Goal: Contribute content: Contribute content

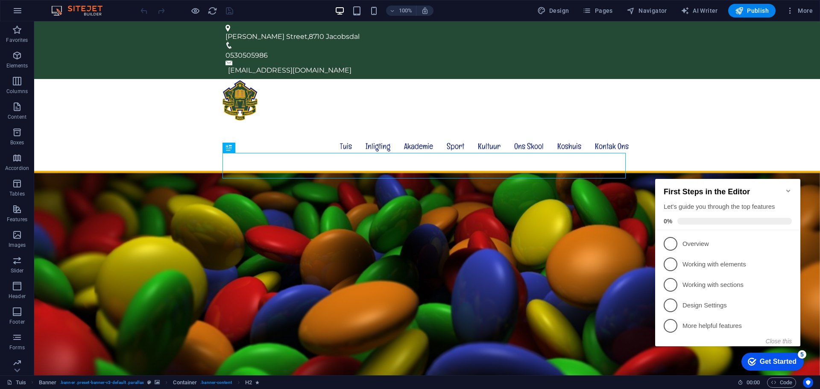
click at [787, 190] on icon "Minimize checklist" at bounding box center [789, 191] width 4 height 3
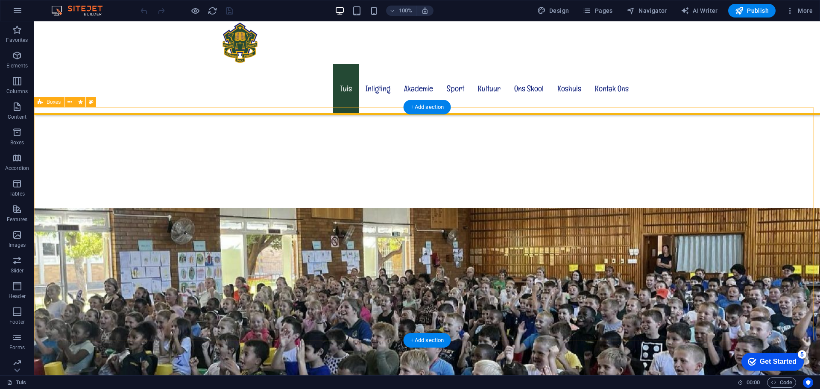
scroll to position [684, 0]
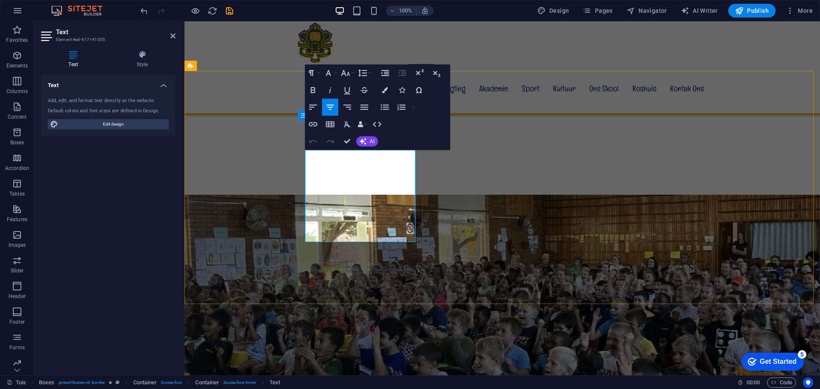
drag, startPoint x: 308, startPoint y: 164, endPoint x: 369, endPoint y: 216, distance: 79.7
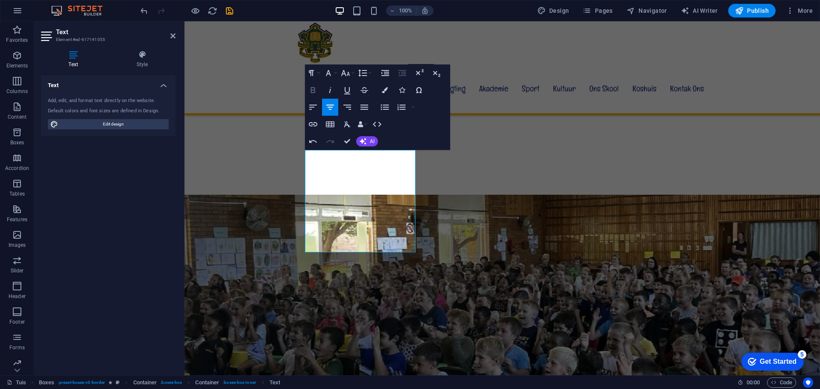
click at [316, 91] on icon "button" at bounding box center [313, 90] width 10 height 10
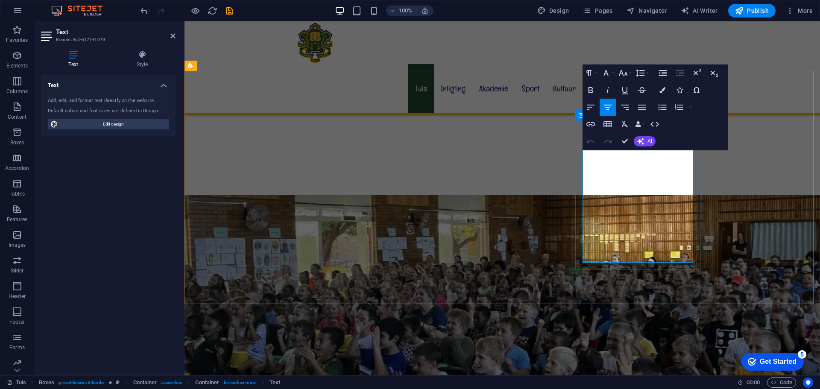
drag, startPoint x: 587, startPoint y: 165, endPoint x: 669, endPoint y: 216, distance: 95.9
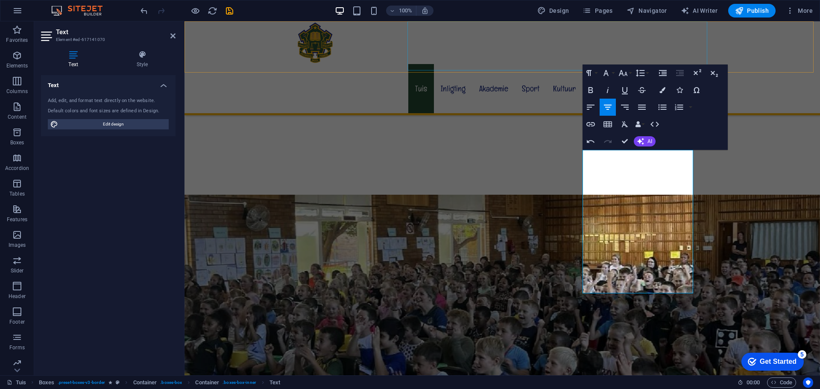
scroll to position [1856, 1]
drag, startPoint x: 589, startPoint y: 173, endPoint x: 675, endPoint y: 175, distance: 85.9
drag, startPoint x: 678, startPoint y: 175, endPoint x: 589, endPoint y: 174, distance: 88.9
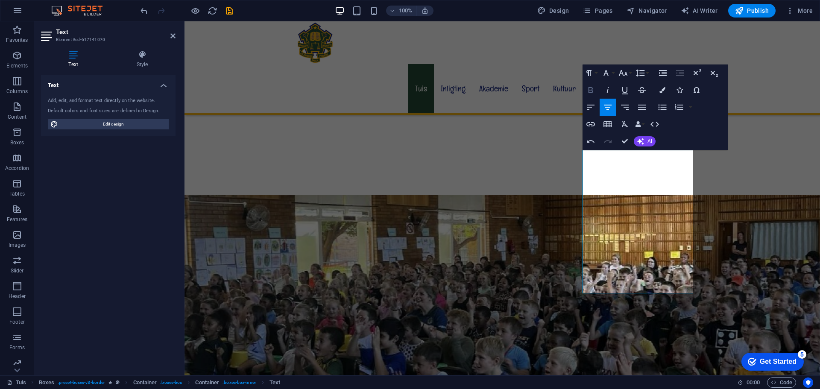
click at [588, 90] on icon "button" at bounding box center [591, 90] width 10 height 10
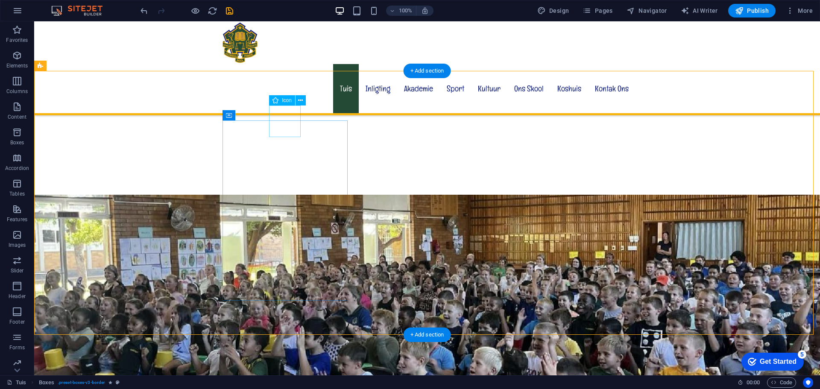
select select "xMidYMid"
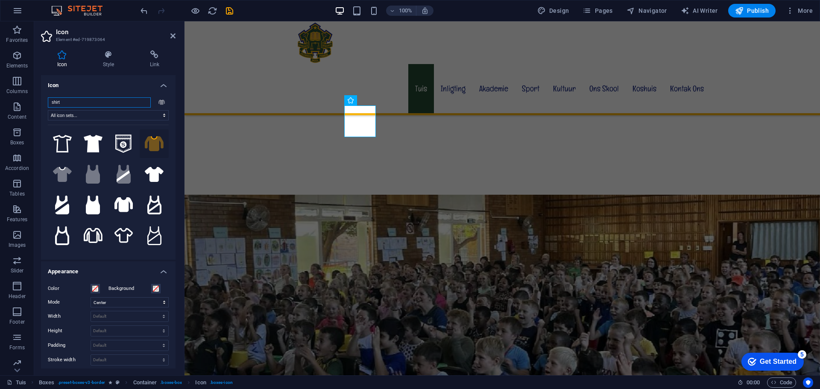
click at [96, 100] on input "shirt" at bounding box center [99, 102] width 103 height 10
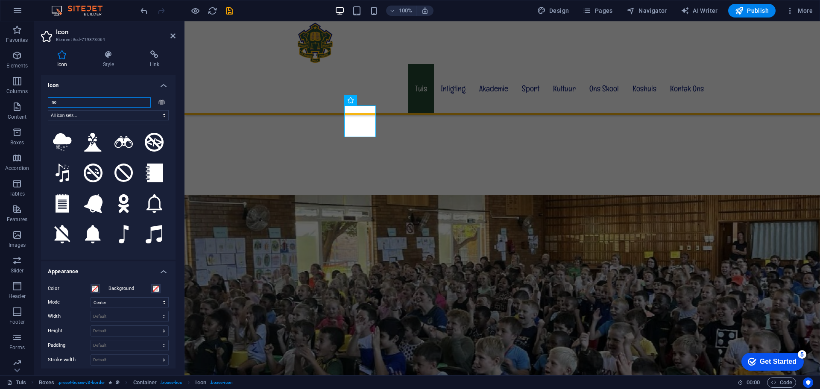
scroll to position [299, 0]
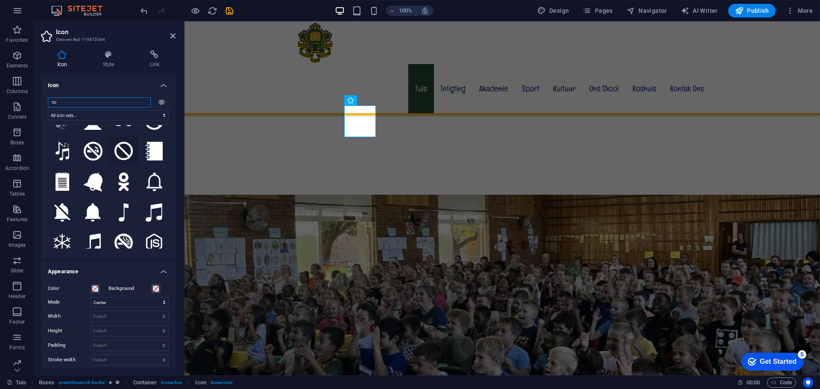
type input "no"
click at [124, 142] on icon at bounding box center [124, 151] width 19 height 19
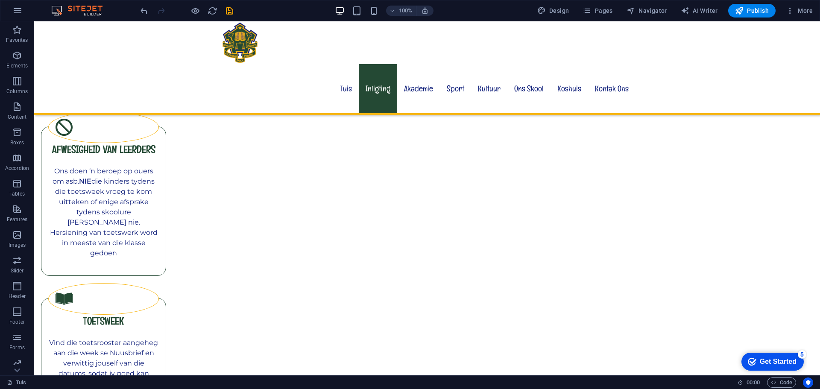
scroll to position [1453, 0]
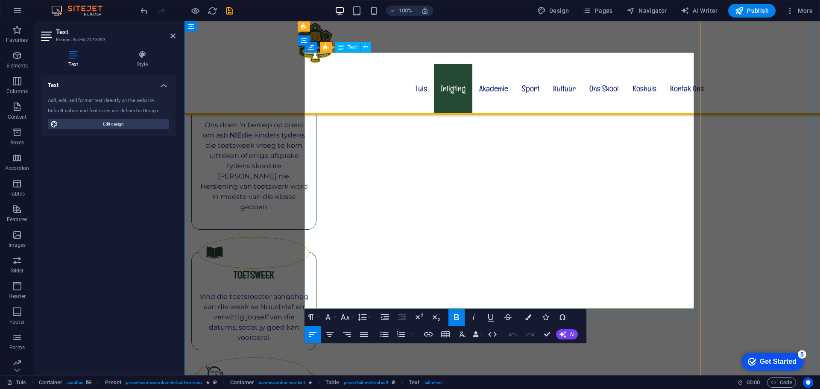
drag, startPoint x: 308, startPoint y: 211, endPoint x: 352, endPoint y: 212, distance: 44.0
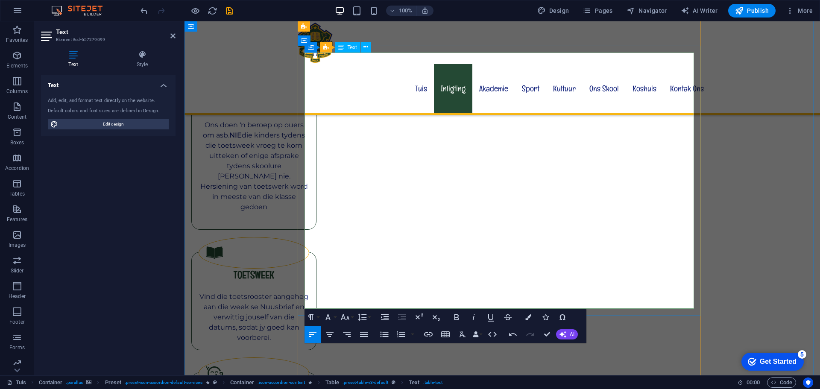
drag, startPoint x: 308, startPoint y: 214, endPoint x: 345, endPoint y: 214, distance: 36.7
click at [457, 317] on icon "button" at bounding box center [457, 317] width 10 height 10
click at [429, 335] on icon "button" at bounding box center [428, 334] width 10 height 10
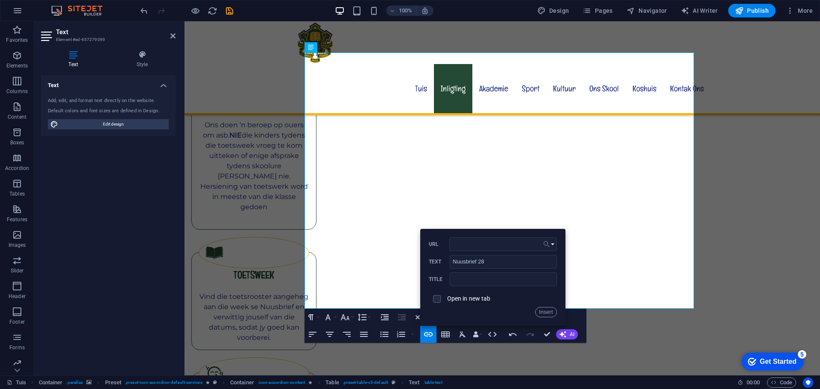
click at [552, 245] on button "Choose Link" at bounding box center [549, 245] width 16 height 14
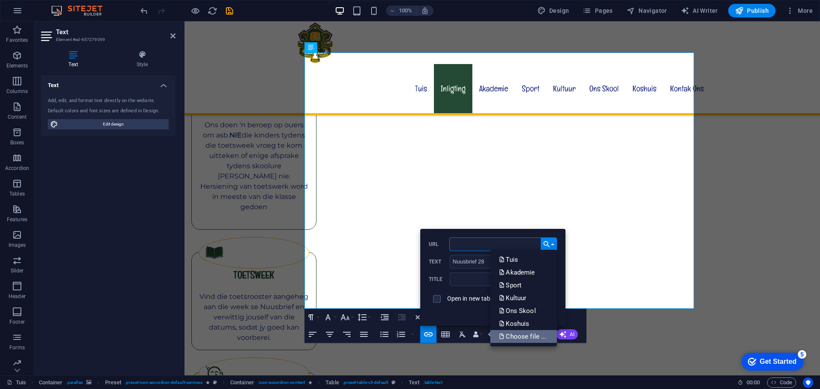
click at [525, 336] on p "Choose file ..." at bounding box center [523, 336] width 49 height 13
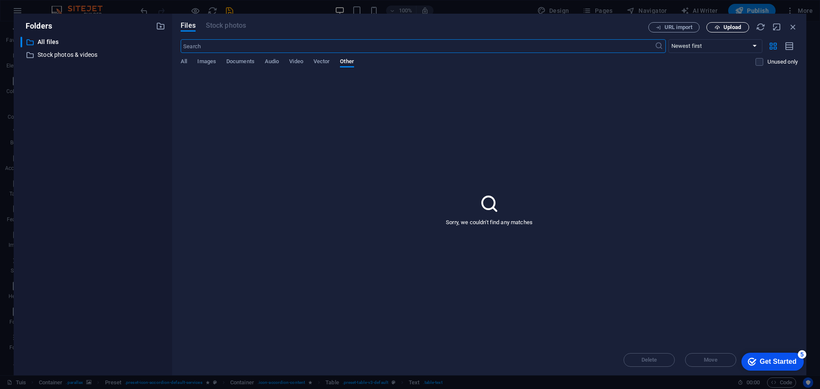
click at [736, 26] on span "Upload" at bounding box center [733, 27] width 18 height 5
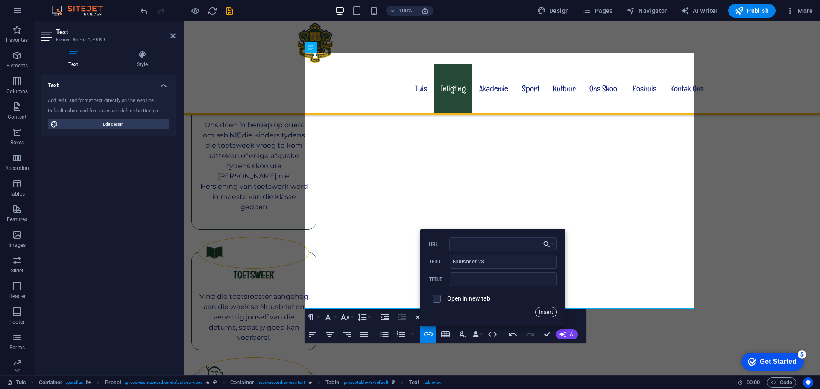
click at [549, 313] on button "Insert" at bounding box center [546, 312] width 22 height 10
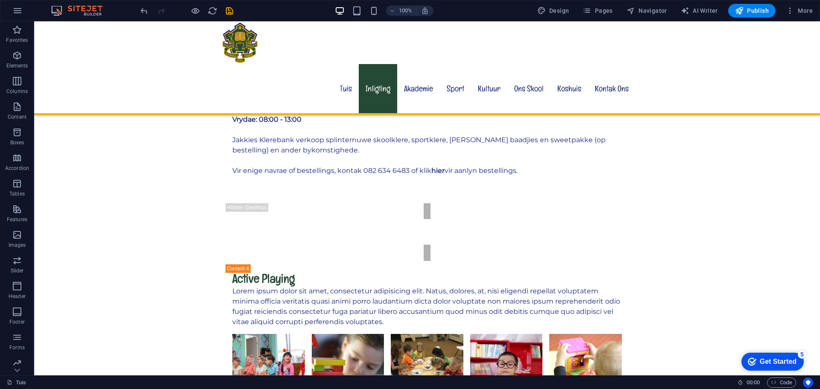
scroll to position [3589, 0]
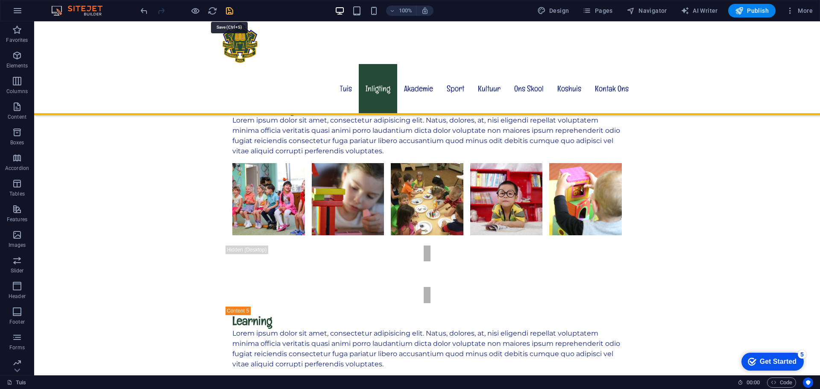
click at [231, 12] on icon "save" at bounding box center [230, 11] width 10 height 10
